Goal: Information Seeking & Learning: Understand process/instructions

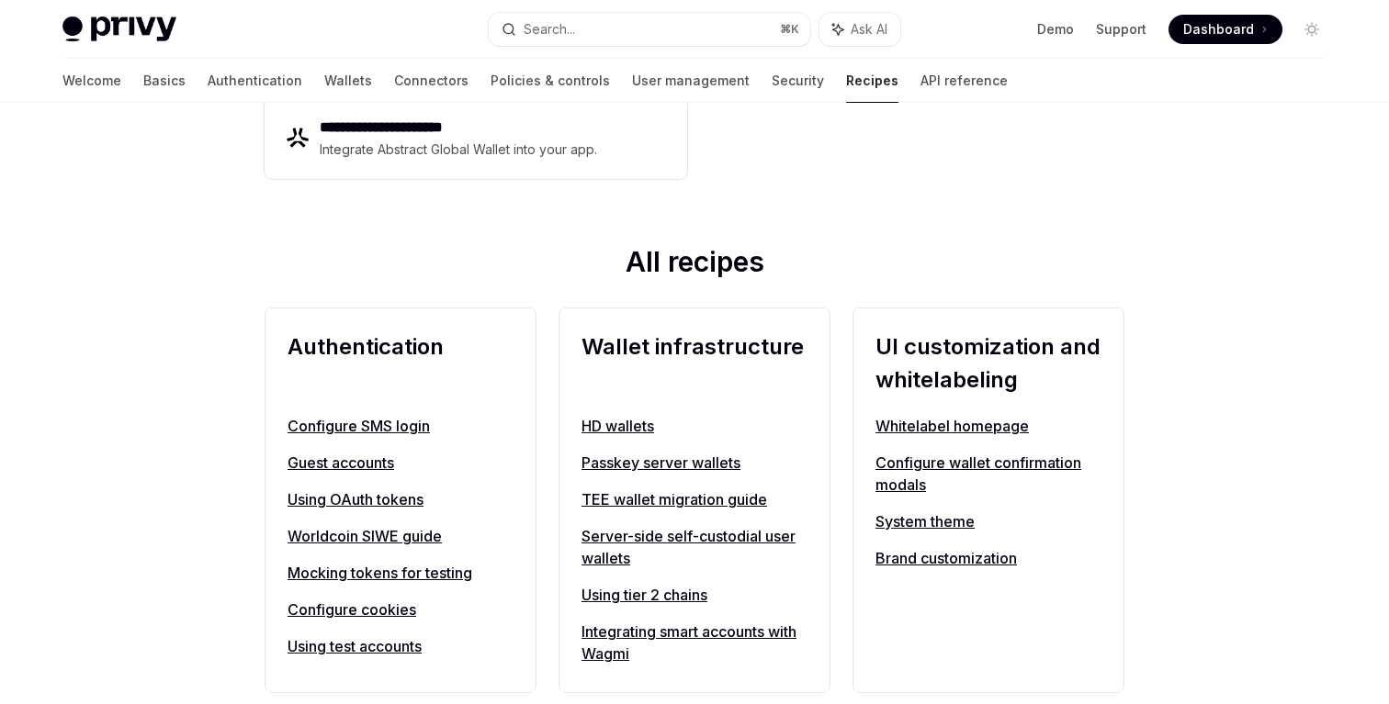
scroll to position [765, 0]
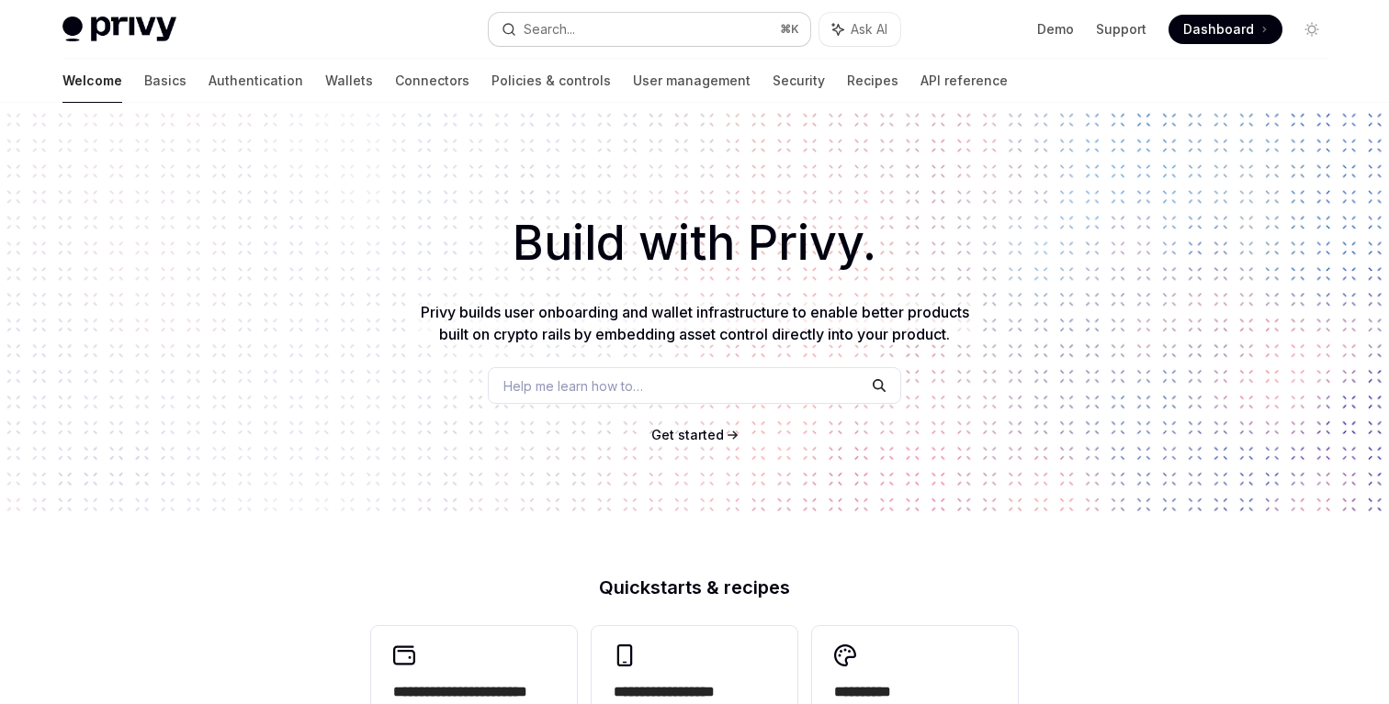
click at [616, 28] on button "Search... ⌘ K" at bounding box center [649, 29] width 321 height 33
click at [602, 17] on button "Search... ⌘ K" at bounding box center [649, 29] width 321 height 33
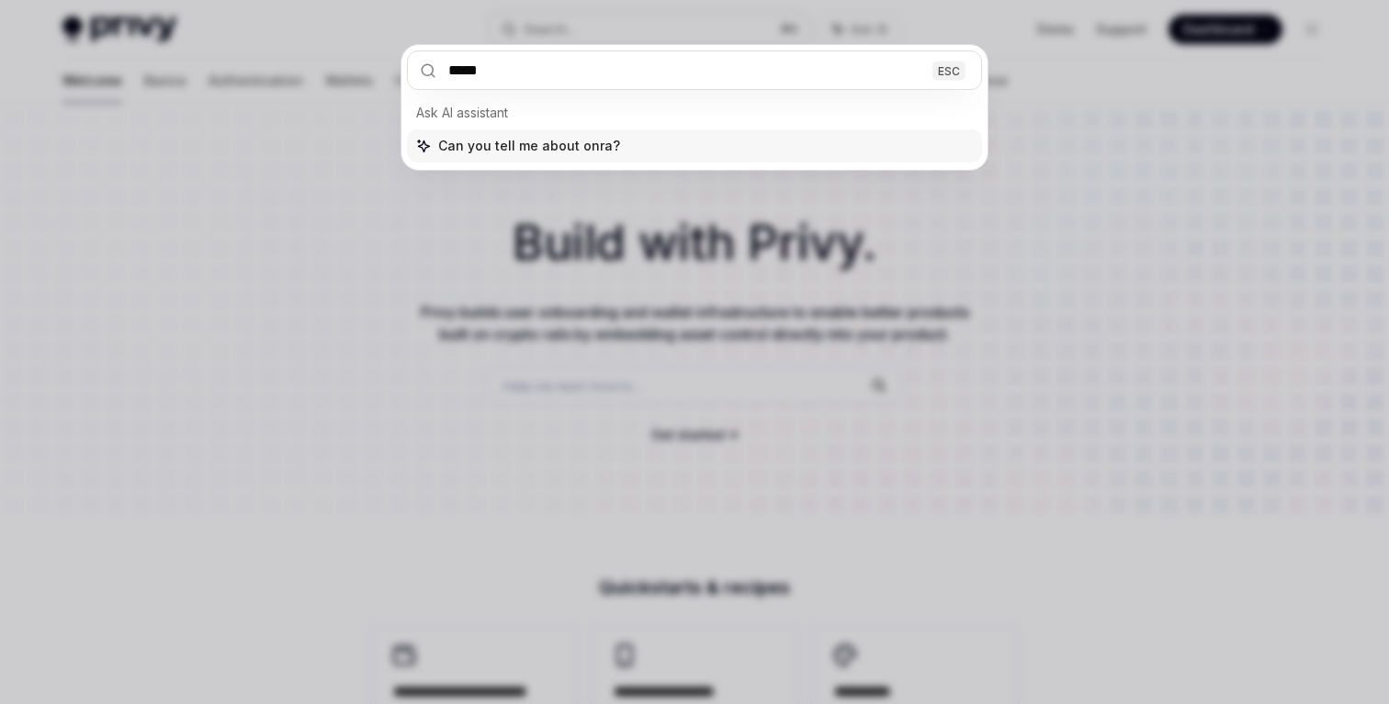
type input "******"
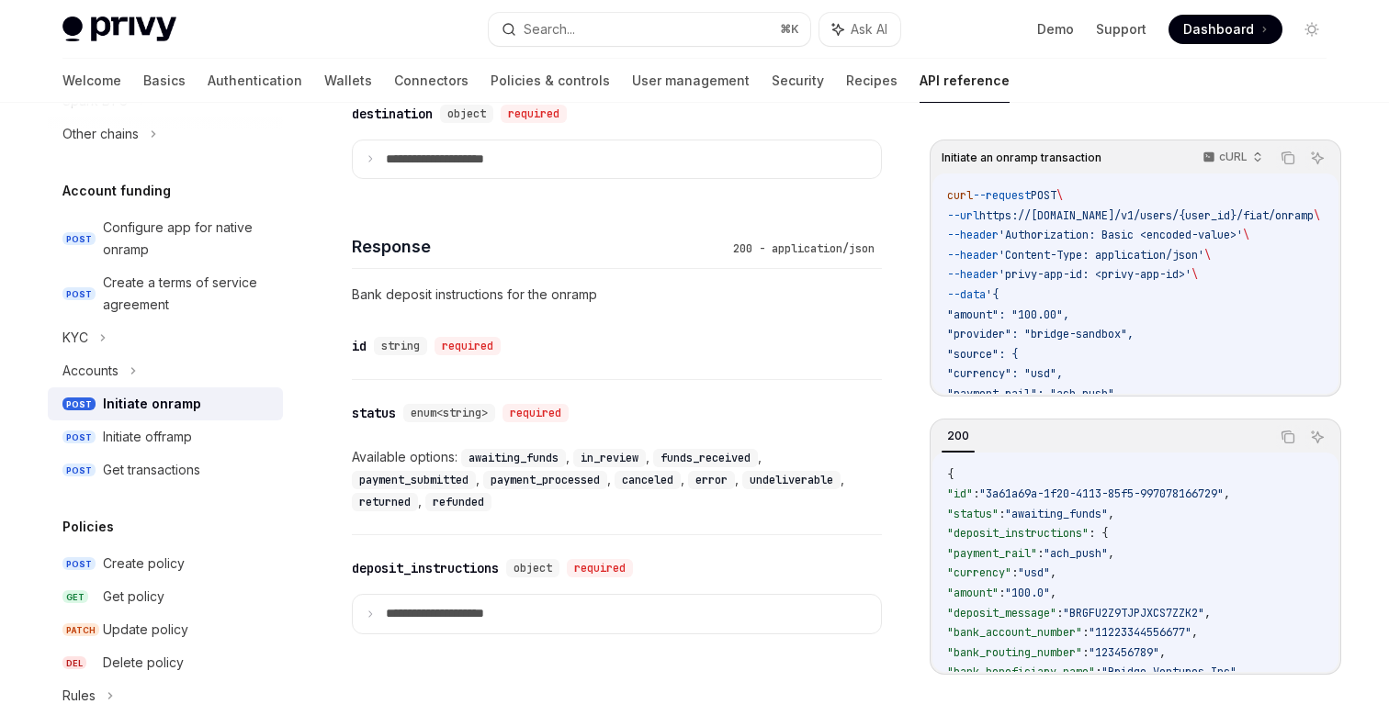
scroll to position [1270, 0]
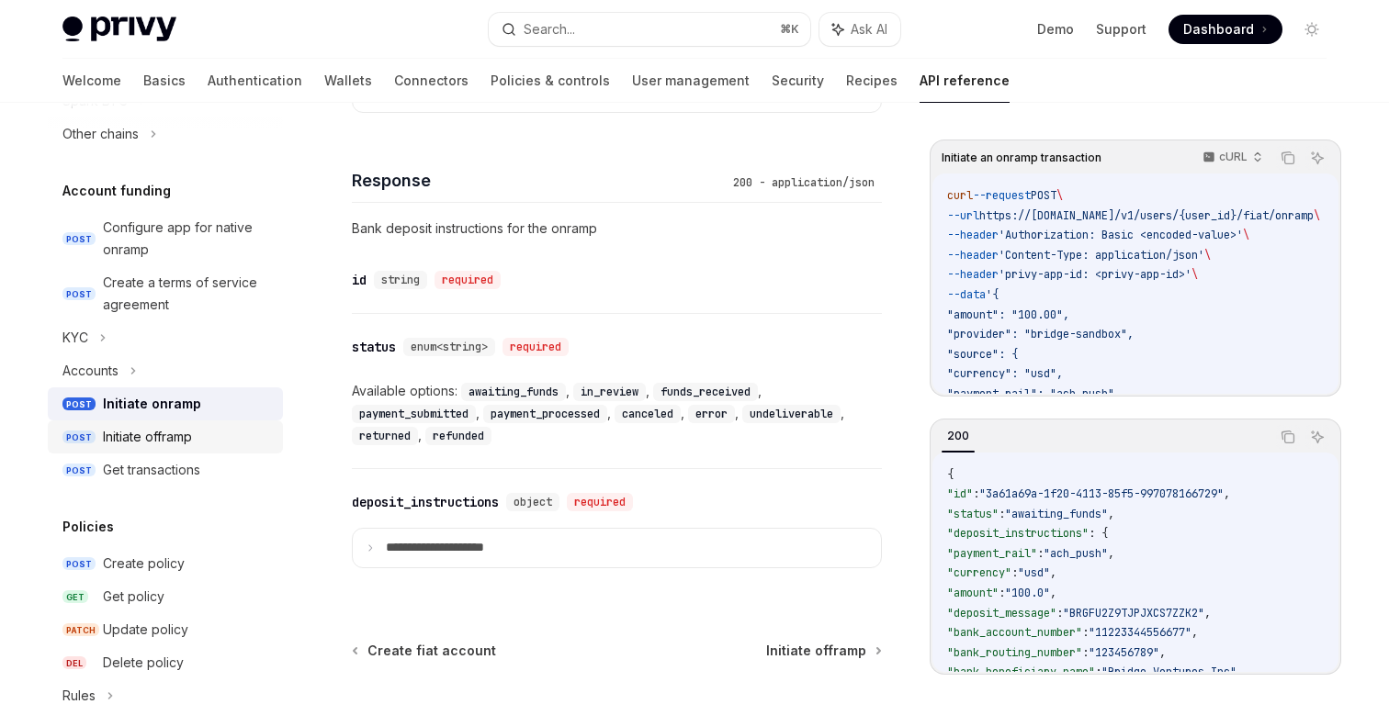
click at [167, 446] on div "Initiate offramp" at bounding box center [147, 437] width 89 height 22
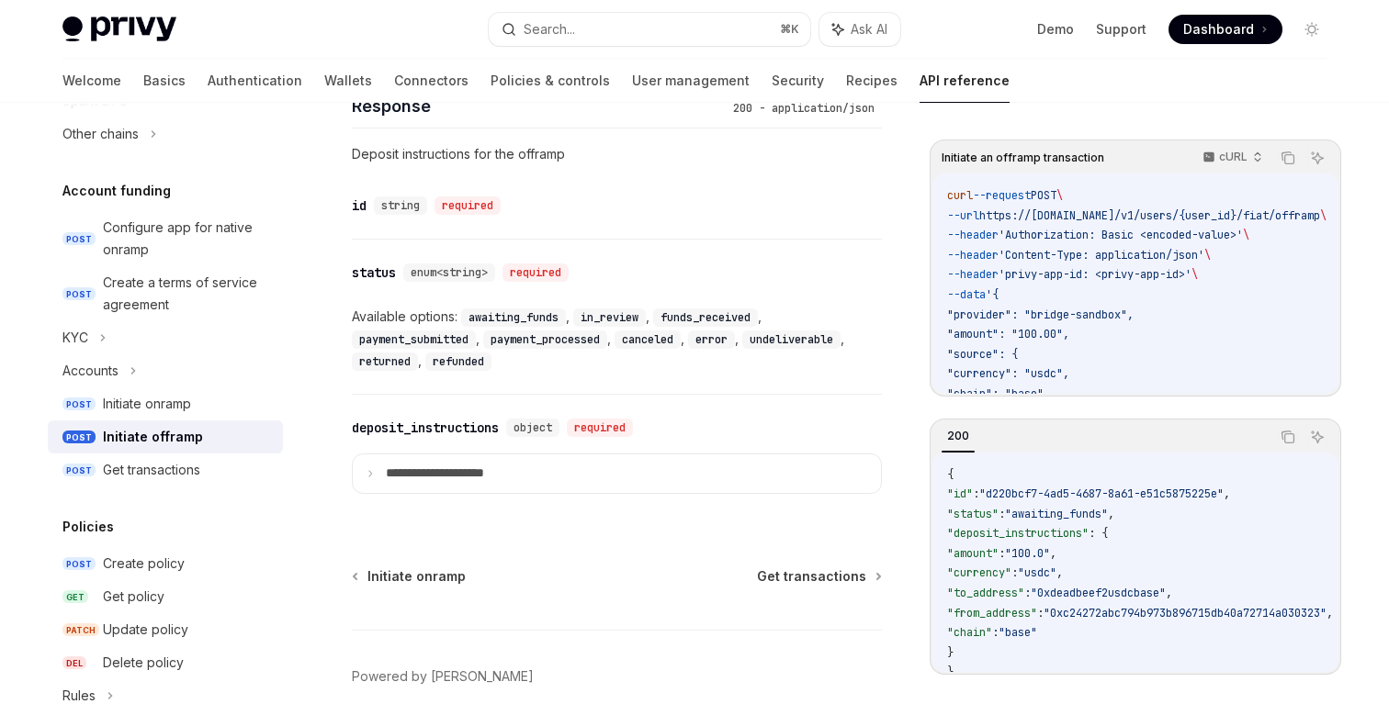
scroll to position [1428, 0]
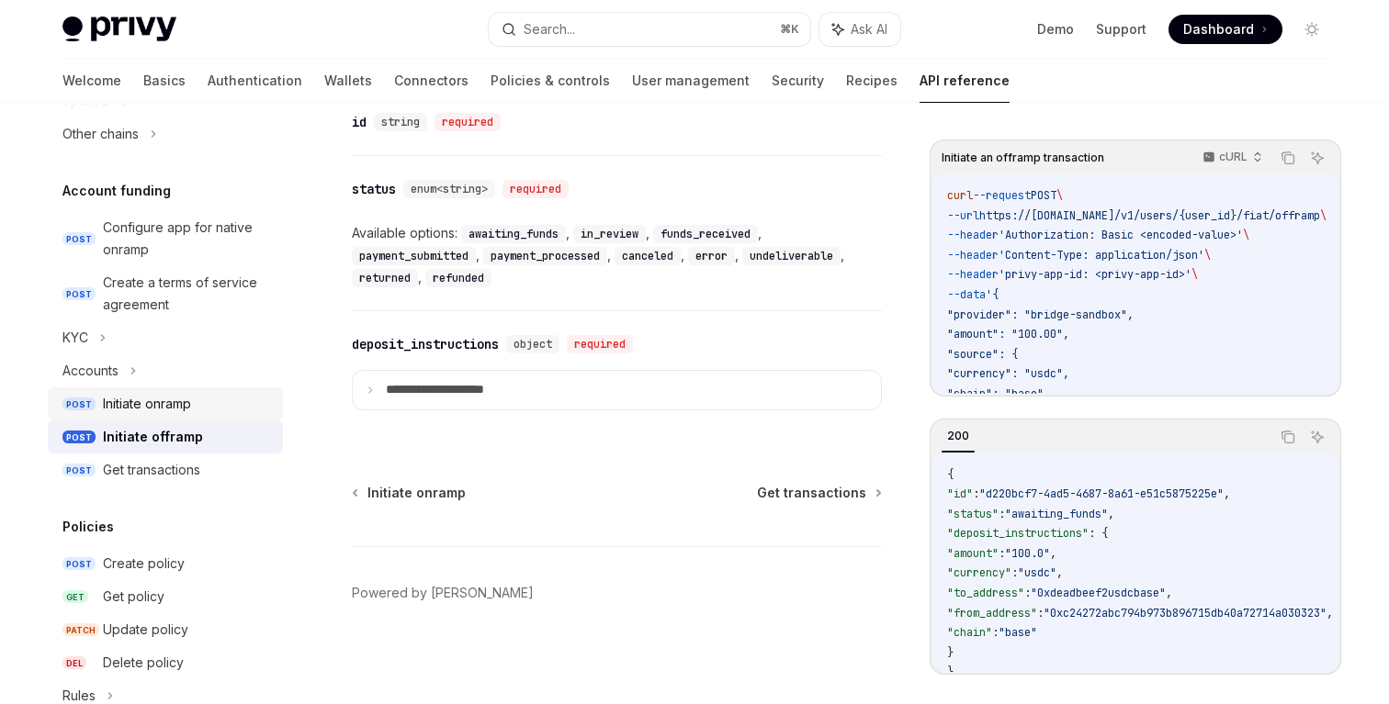
click at [161, 397] on div "Initiate onramp" at bounding box center [147, 404] width 88 height 22
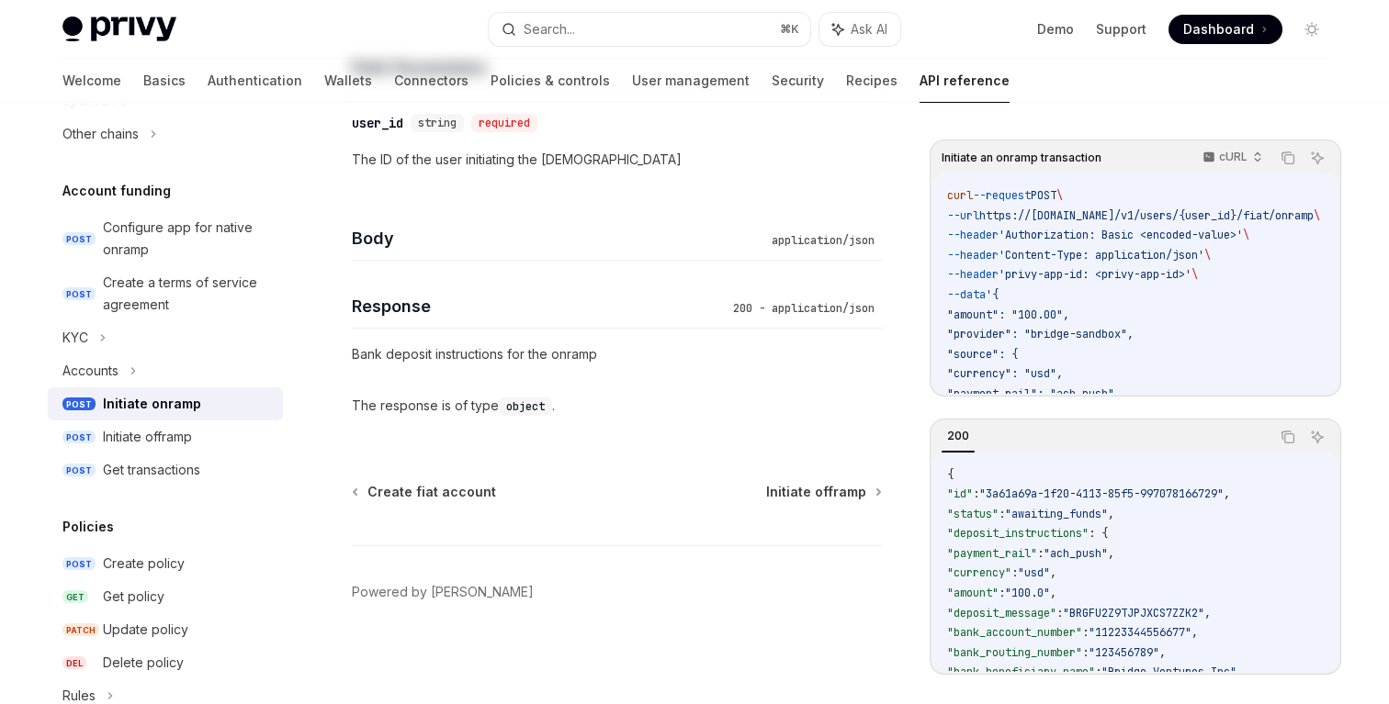
type textarea "*"
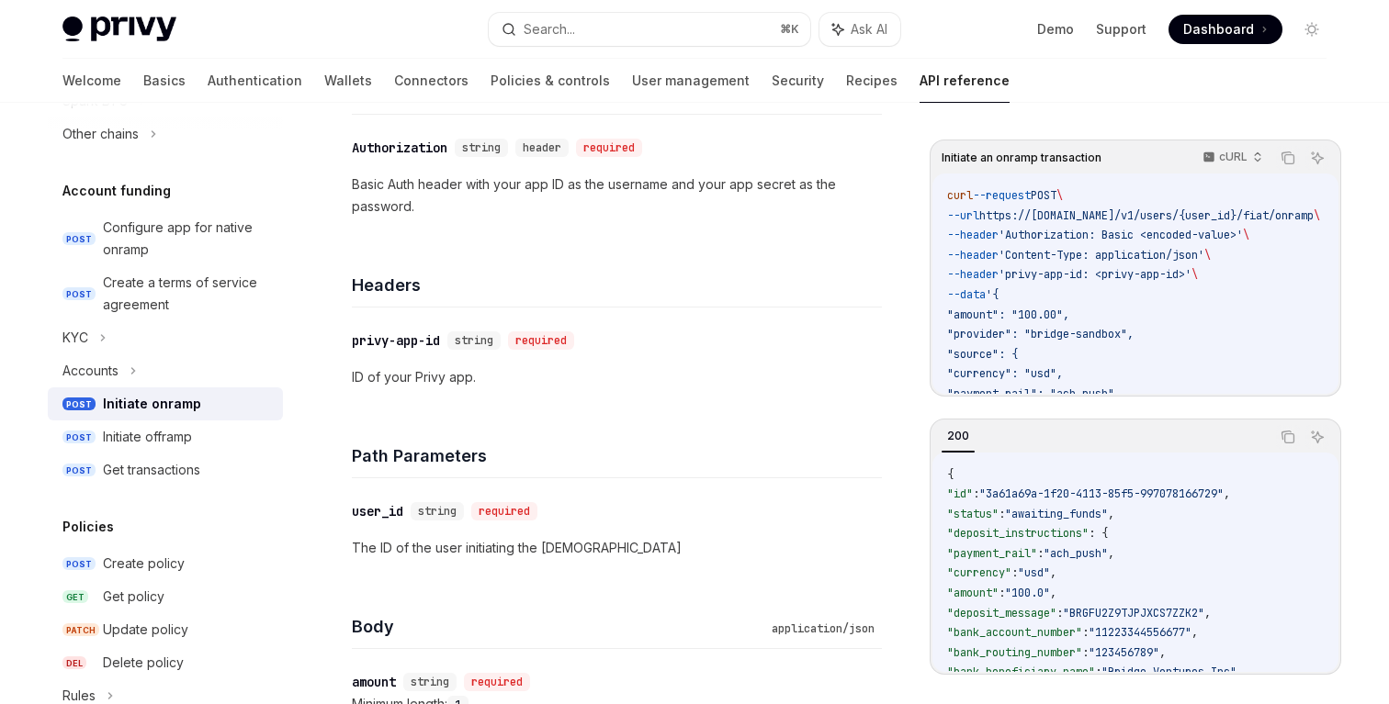
scroll to position [451, 0]
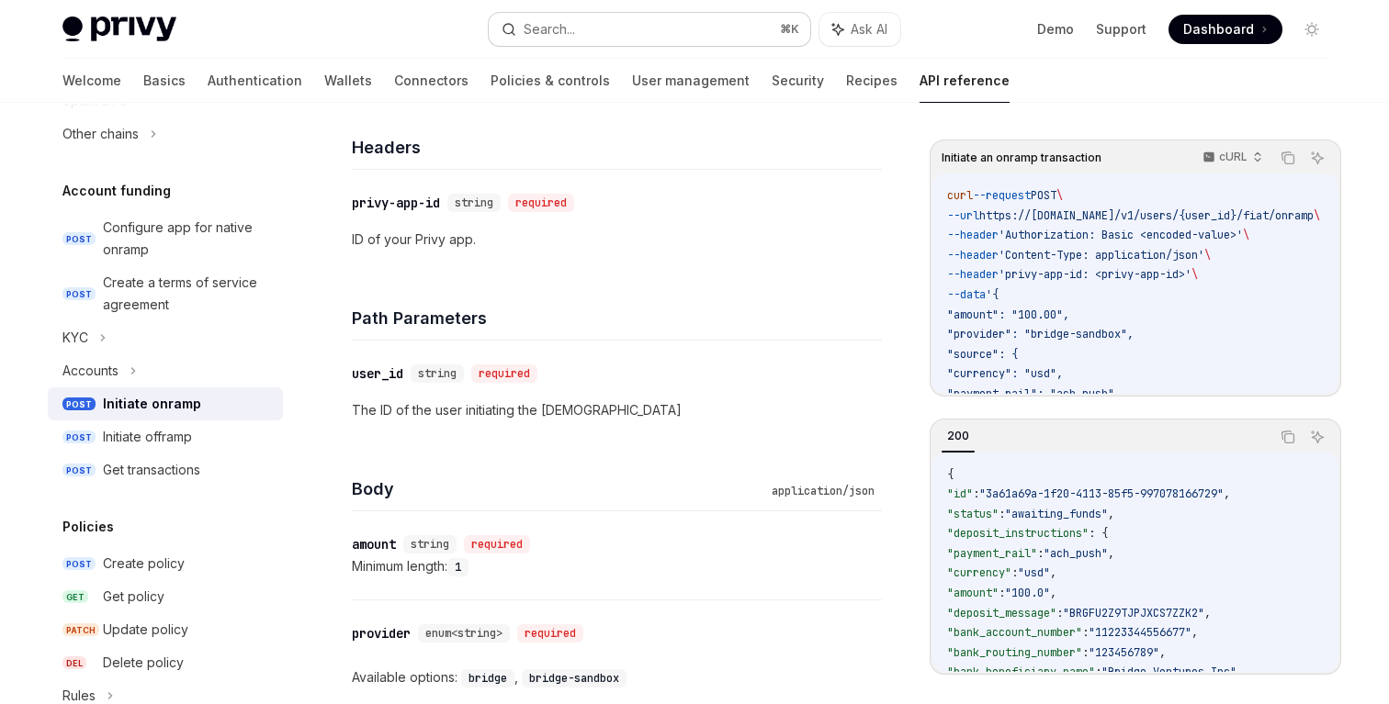
click at [673, 28] on button "Search... ⌘ K" at bounding box center [649, 29] width 321 height 33
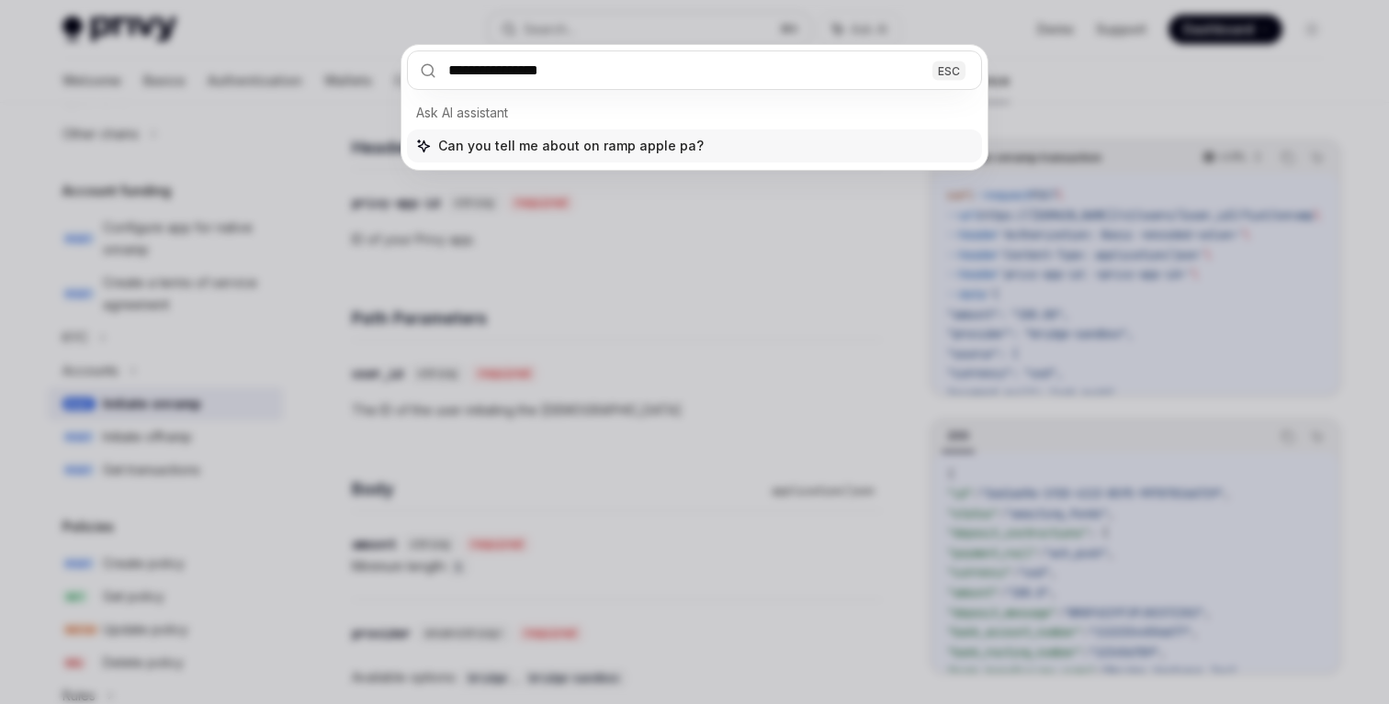
type input "**********"
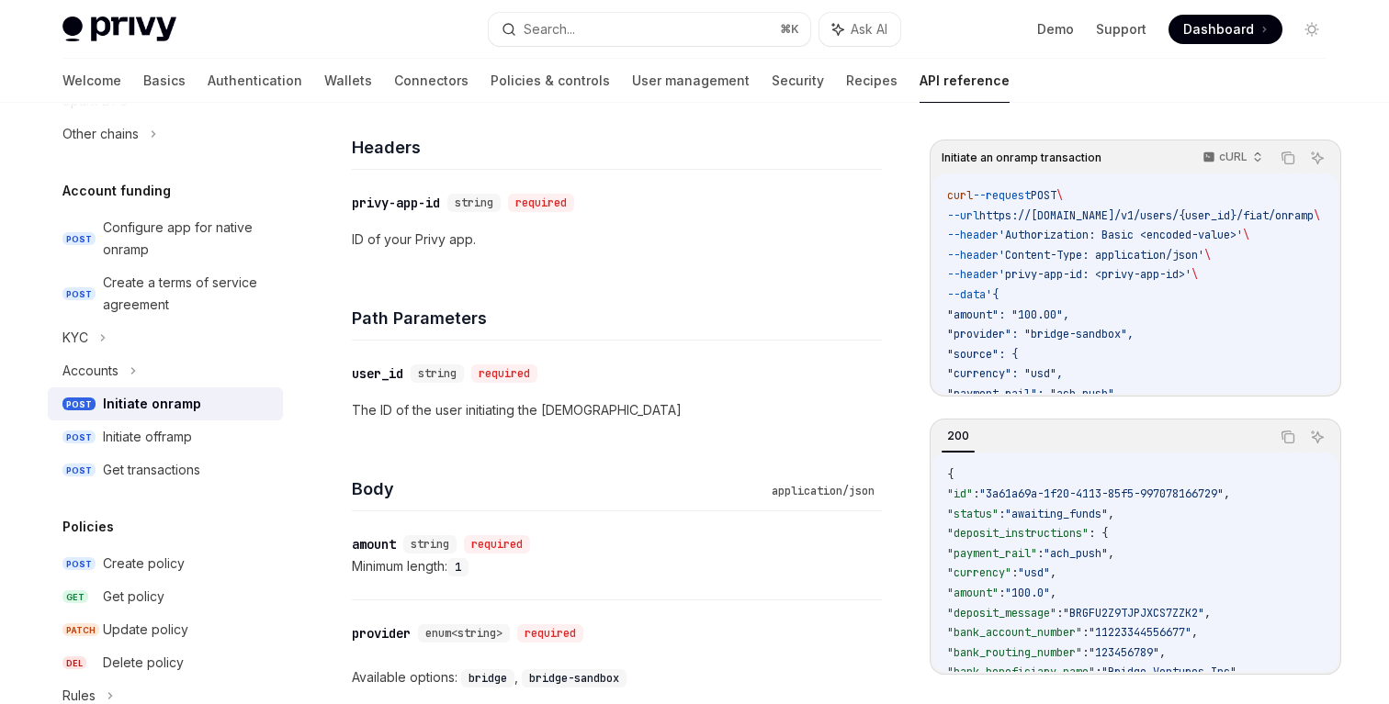
type textarea "*"
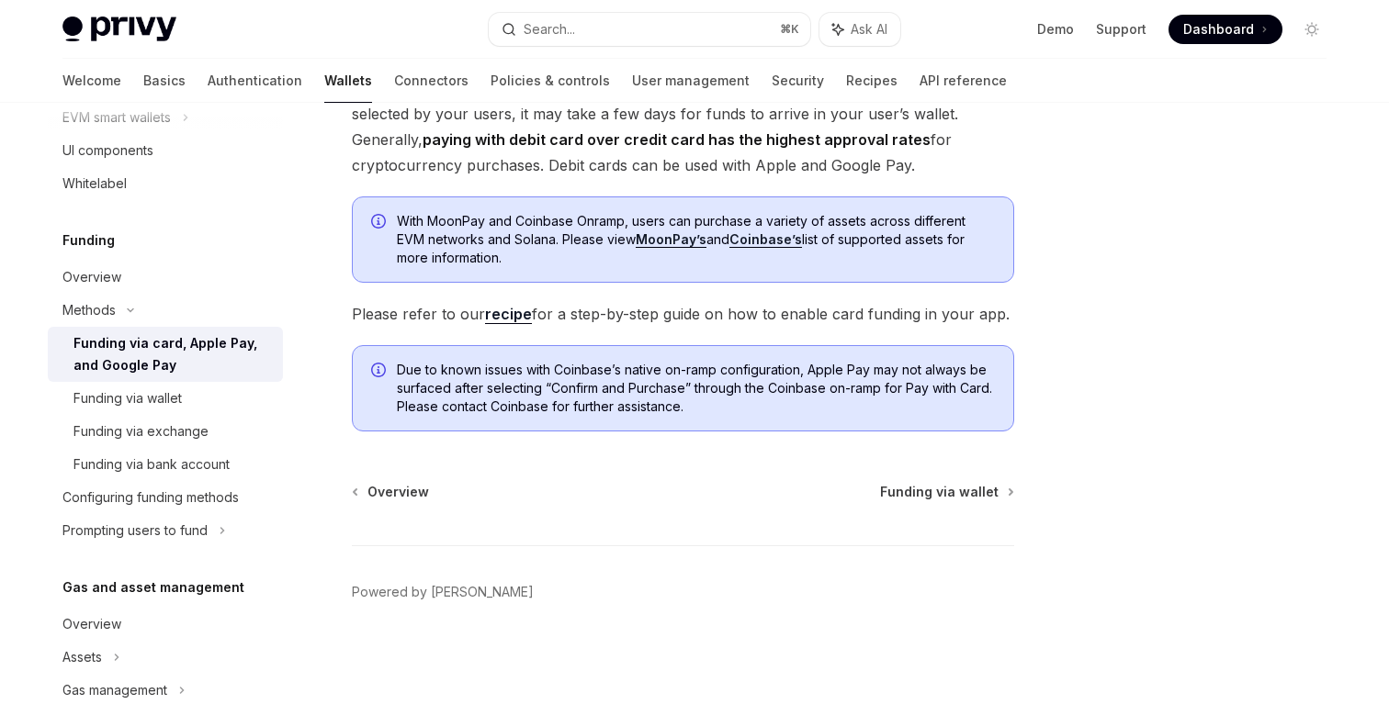
scroll to position [103, 0]
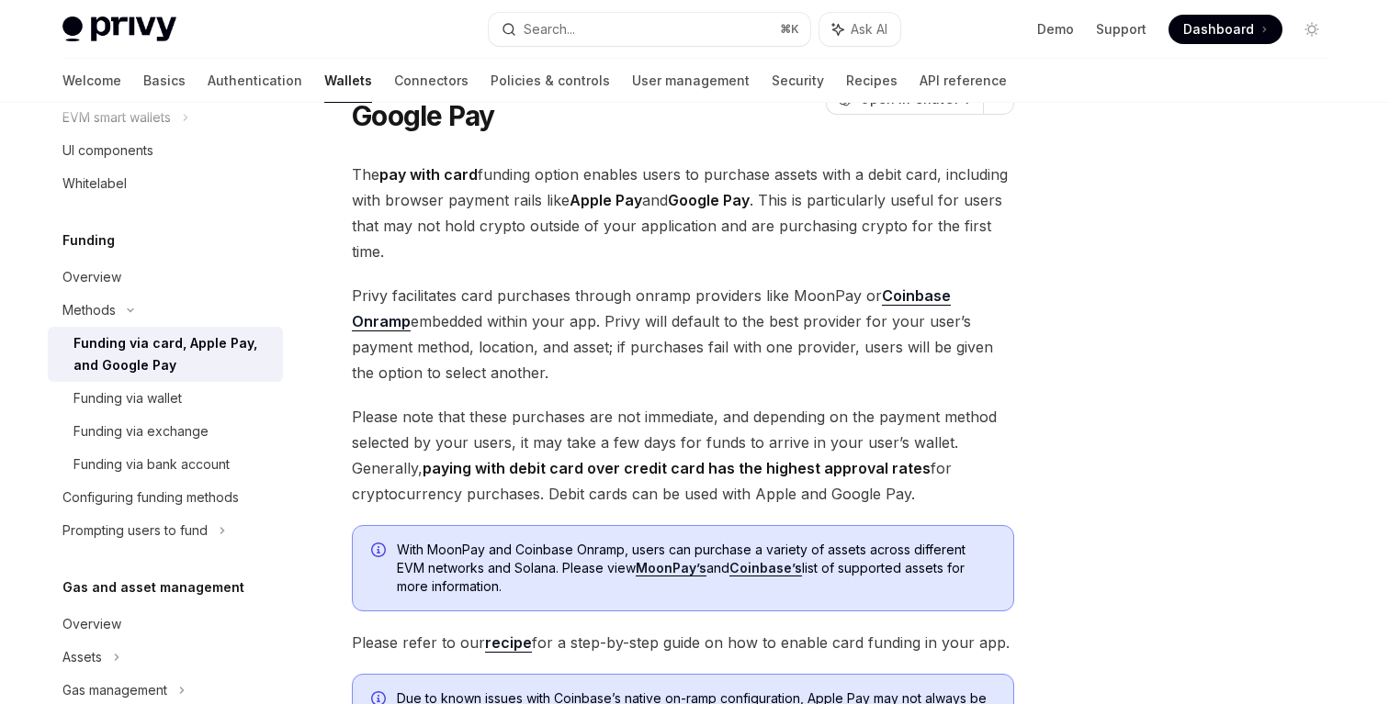
click at [969, 172] on span "The pay with card funding option enables users to purchase assets with a debit …" at bounding box center [683, 213] width 662 height 103
click at [764, 431] on span "Please note that these purchases are not immediate, and depending on the paymen…" at bounding box center [683, 455] width 662 height 103
click at [759, 427] on span "Please note that these purchases are not immediate, and depending on the paymen…" at bounding box center [683, 455] width 662 height 103
click at [753, 422] on span "Please note that these purchases are not immediate, and depending on the paymen…" at bounding box center [683, 455] width 662 height 103
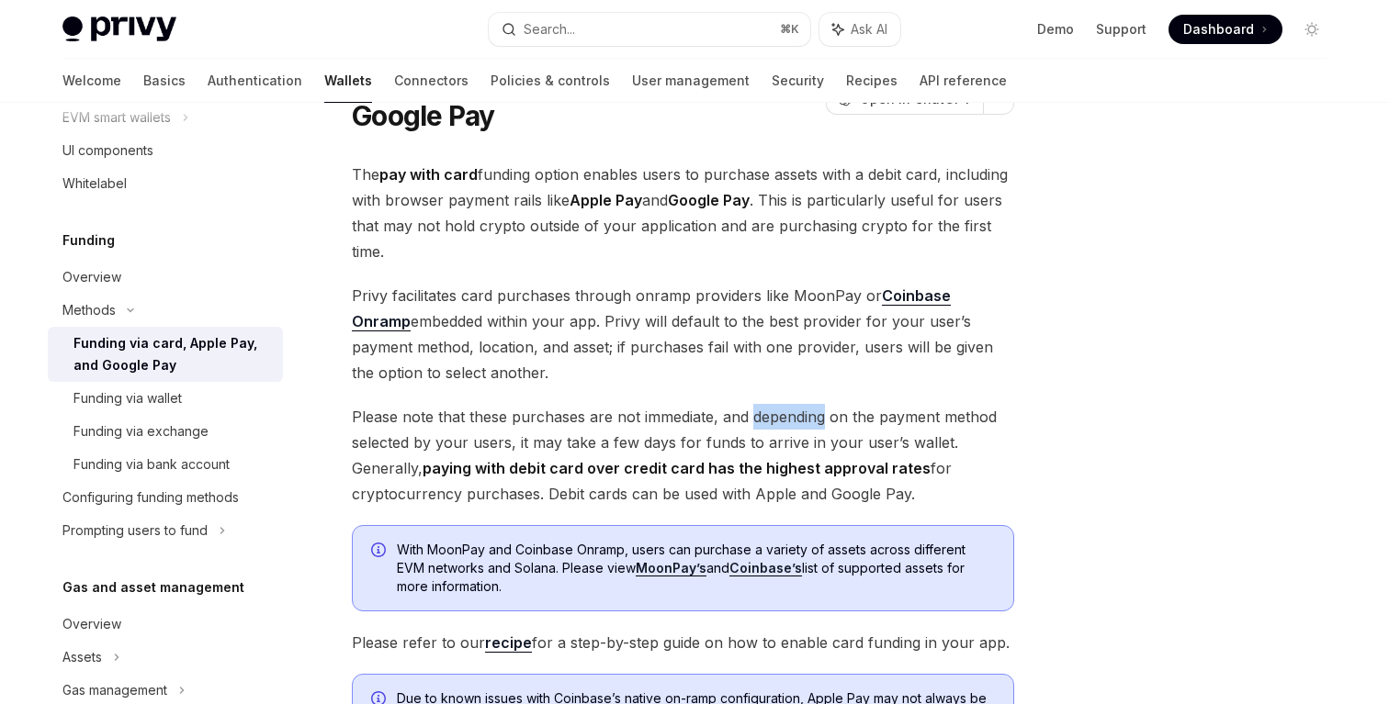
click at [753, 422] on span "Please note that these purchases are not immediate, and depending on the paymen…" at bounding box center [683, 455] width 662 height 103
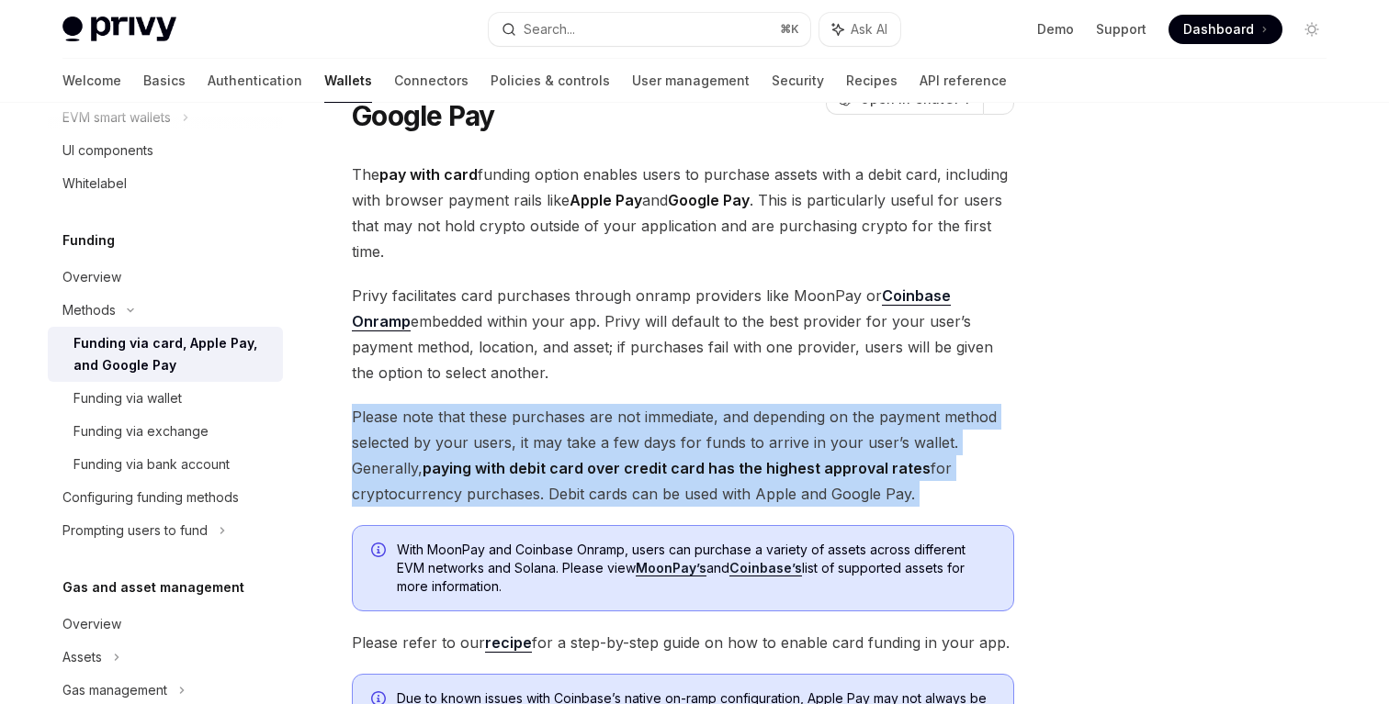
click at [714, 425] on span "Please note that these purchases are not immediate, and depending on the paymen…" at bounding box center [683, 455] width 662 height 103
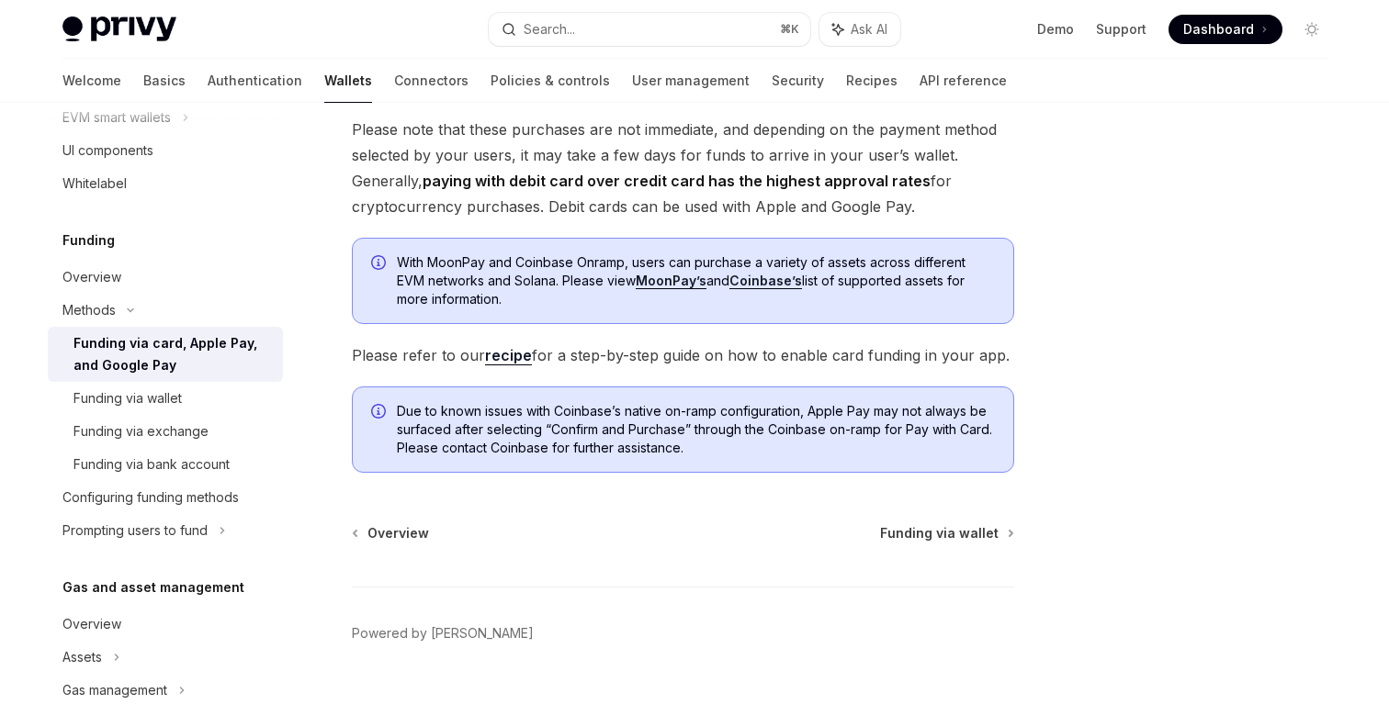
scroll to position [432, 0]
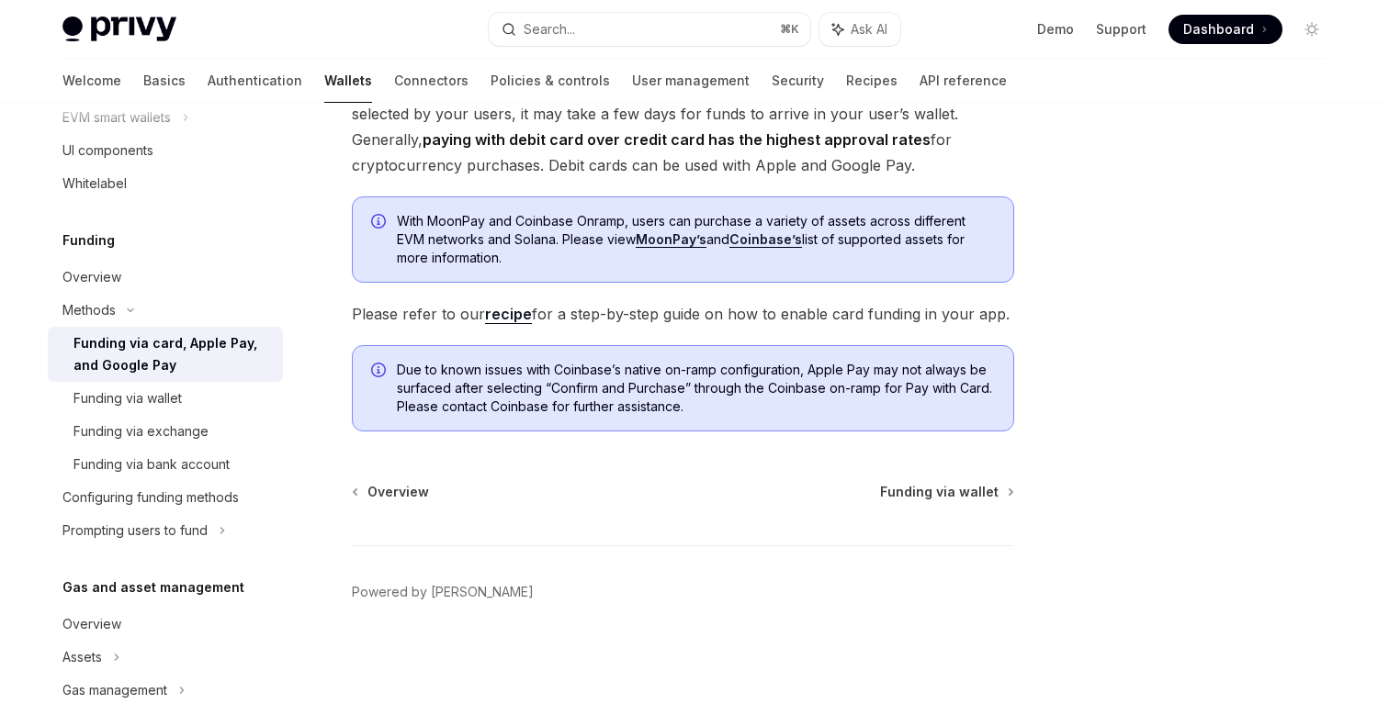
click at [750, 316] on span "Please refer to our recipe for a step-by-step guide on how to enable card fundi…" at bounding box center [683, 314] width 662 height 26
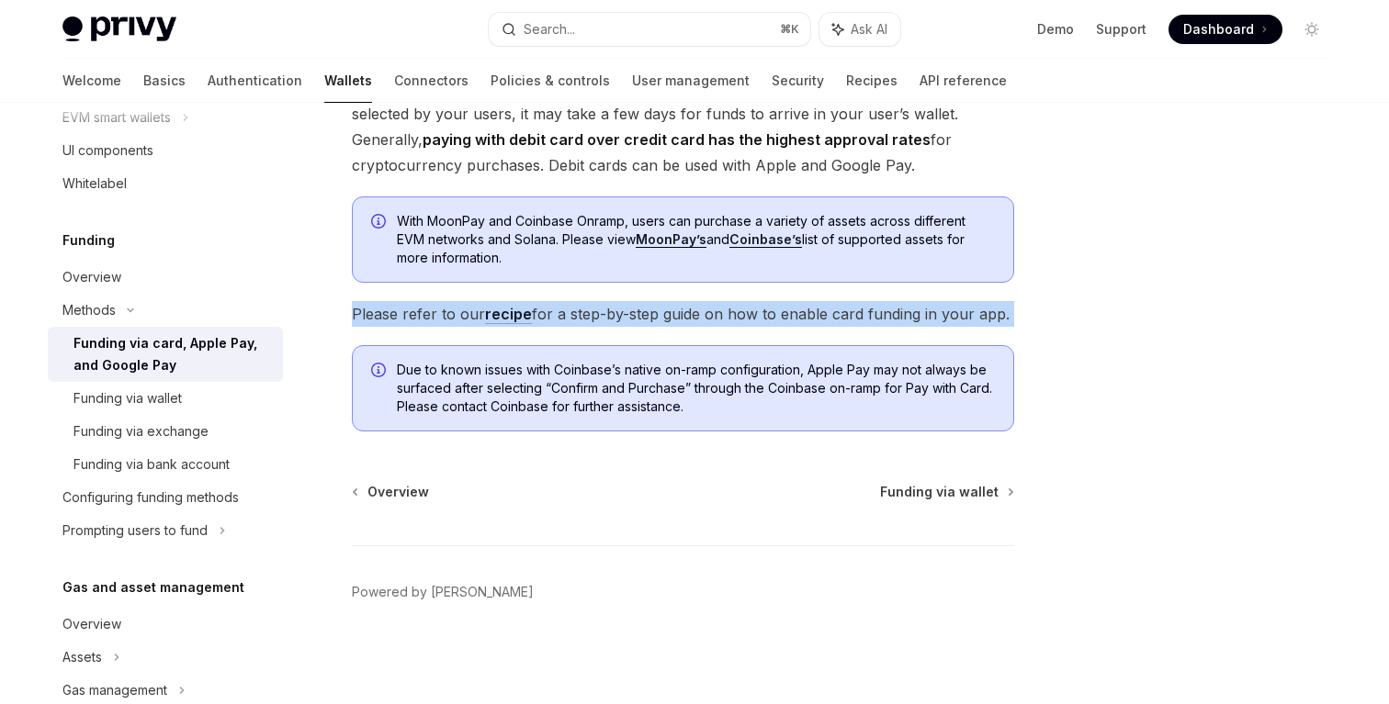
click at [777, 237] on link "Coinbase’s" at bounding box center [765, 239] width 73 height 17
click at [663, 242] on link "MoonPay’s" at bounding box center [670, 239] width 71 height 17
